Goal: Information Seeking & Learning: Check status

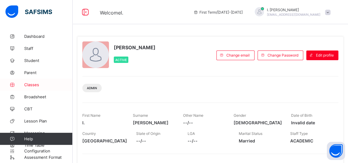
click at [31, 85] on span "Classes" at bounding box center [48, 84] width 48 height 5
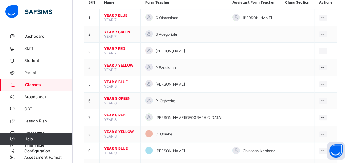
scroll to position [69, 0]
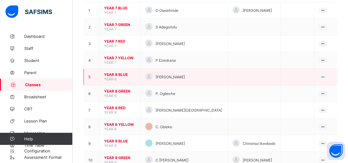
click at [117, 73] on span "YEAR 8 BLUE" at bounding box center [120, 74] width 32 height 5
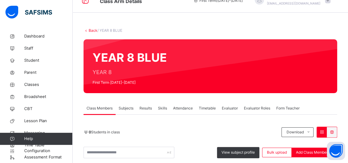
scroll to position [69, 0]
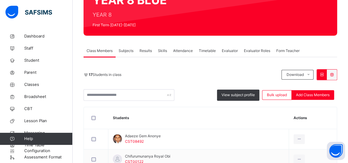
click at [124, 52] on span "Subjects" at bounding box center [126, 50] width 15 height 5
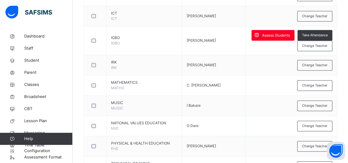
scroll to position [364, 0]
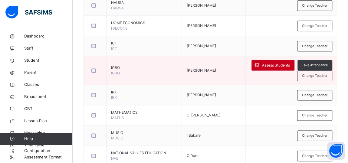
click at [268, 65] on span "Assess Students" at bounding box center [276, 65] width 28 height 5
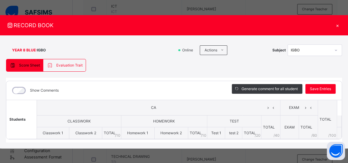
scroll to position [395, 0]
click at [97, 70] on div "Score Sheet Evaluation Trait Score Sheet Evaluation Trait Show Comments Generat…" at bounding box center [174, 101] width 336 height 84
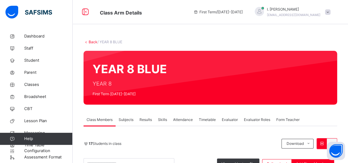
click at [149, 120] on span "Results" at bounding box center [146, 119] width 12 height 5
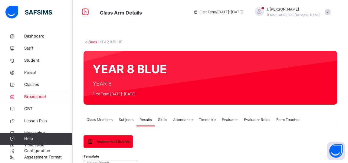
click at [37, 97] on span "Broadsheet" at bounding box center [48, 97] width 48 height 6
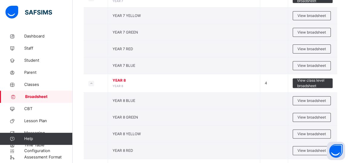
scroll to position [90, 0]
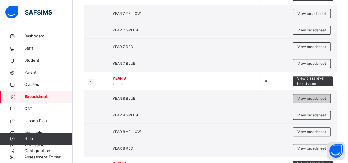
click at [306, 98] on span "View broadsheet" at bounding box center [312, 98] width 28 height 5
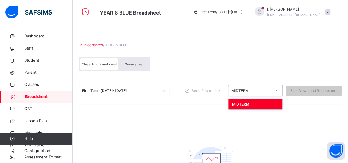
click at [278, 91] on icon at bounding box center [277, 90] width 2 height 1
click at [164, 90] on icon at bounding box center [164, 91] width 4 height 6
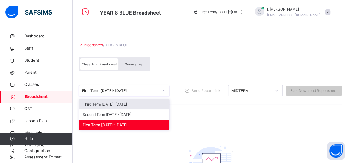
click at [116, 103] on div "Third Term [DATE]-[DATE]" at bounding box center [124, 104] width 90 height 10
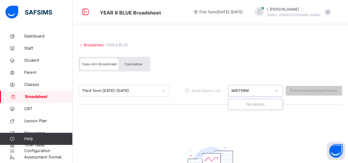
click at [280, 94] on div at bounding box center [276, 91] width 10 height 10
click at [243, 14] on span "First Term / [DATE]-[DATE]" at bounding box center [217, 11] width 49 height 5
click at [111, 64] on span "Class Arm Broadsheet" at bounding box center [99, 64] width 35 height 4
click at [259, 100] on div "Third Term [DATE]-[DATE] Send Report Link MIDTERM Bulk Download Reportsheet" at bounding box center [210, 90] width 263 height 27
click at [278, 90] on icon at bounding box center [277, 91] width 4 height 6
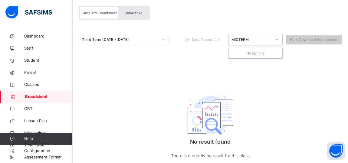
scroll to position [71, 0]
